Goal: Check status: Check status

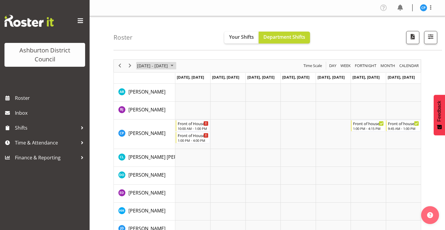
click at [171, 65] on span "July 2025" at bounding box center [171, 65] width 7 height 7
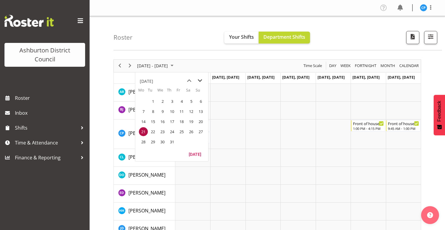
click at [199, 81] on span "next month" at bounding box center [200, 80] width 10 height 11
click at [145, 140] on span "25" at bounding box center [143, 142] width 9 height 9
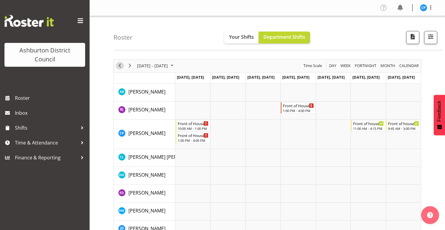
click at [119, 67] on span "Previous" at bounding box center [119, 65] width 7 height 7
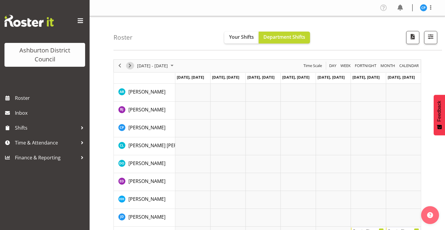
click at [133, 66] on span "Next" at bounding box center [129, 65] width 7 height 7
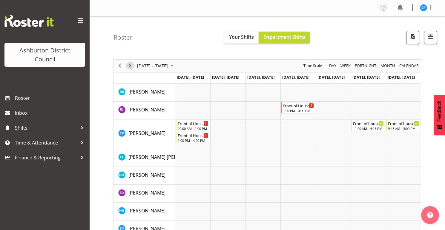
click at [133, 66] on span "Next" at bounding box center [129, 65] width 7 height 7
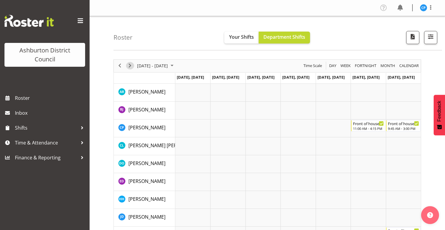
click at [133, 66] on span "Next" at bounding box center [129, 65] width 7 height 7
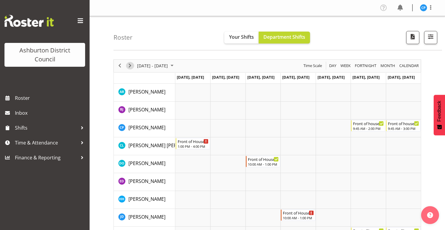
click at [133, 66] on span "Next" at bounding box center [129, 65] width 7 height 7
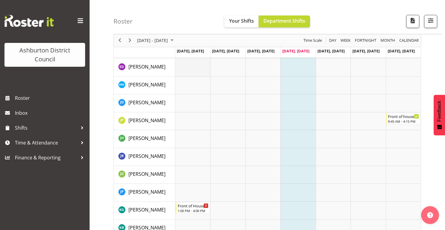
scroll to position [114, 0]
click at [131, 42] on span "Next" at bounding box center [129, 40] width 7 height 7
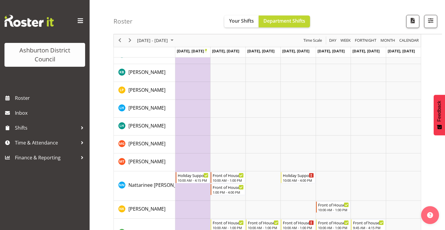
scroll to position [233, 0]
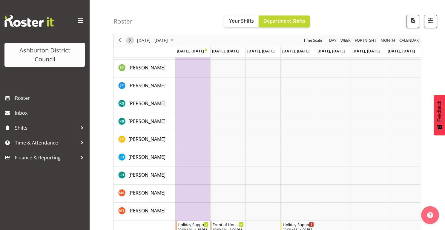
click at [128, 42] on span "Next" at bounding box center [129, 40] width 7 height 7
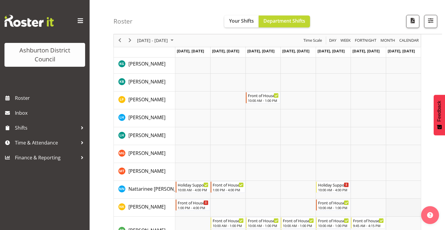
scroll to position [237, 0]
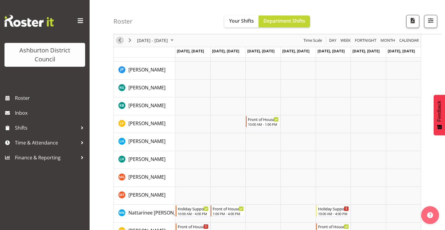
click at [119, 40] on span "Previous" at bounding box center [119, 40] width 7 height 7
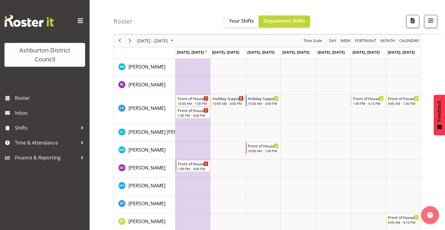
scroll to position [24, 0]
